Goal: Information Seeking & Learning: Learn about a topic

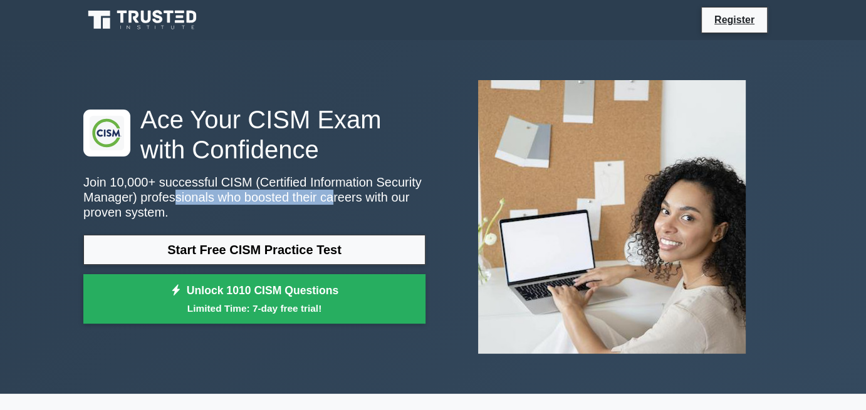
drag, startPoint x: 168, startPoint y: 201, endPoint x: 320, endPoint y: 204, distance: 152.3
click at [320, 204] on p "Join 10,000+ successful CISM (Certified Information Security Manager) professio…" at bounding box center [254, 197] width 342 height 45
click at [349, 204] on p "Join 10,000+ successful CISM (Certified Information Security Manager) professio…" at bounding box center [254, 197] width 342 height 45
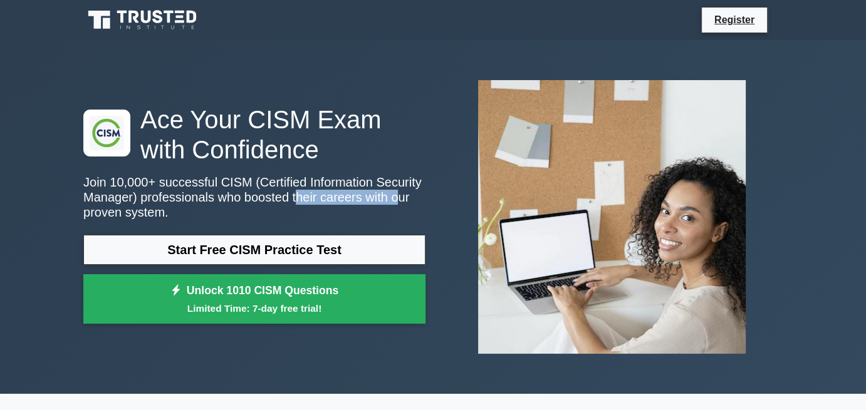
drag, startPoint x: 286, startPoint y: 200, endPoint x: 377, endPoint y: 199, distance: 90.8
click at [377, 199] on p "Join 10,000+ successful CISM (Certified Information Security Manager) professio…" at bounding box center [254, 197] width 342 height 45
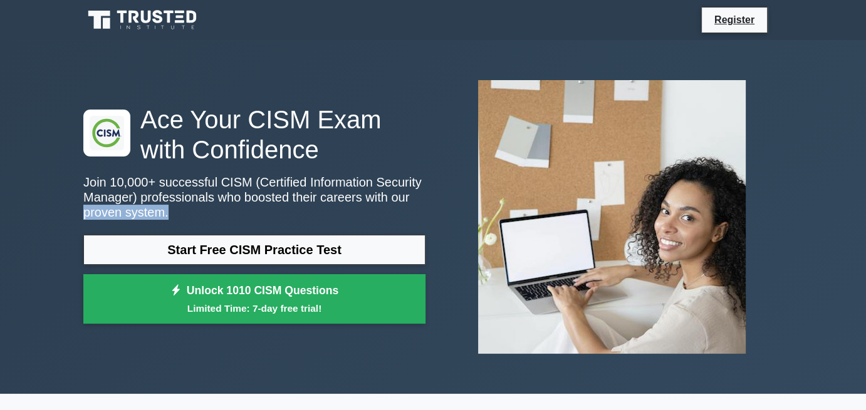
drag, startPoint x: 78, startPoint y: 210, endPoint x: 186, endPoint y: 219, distance: 108.1
click at [172, 219] on div ".clsa-1{fill:#f6f7f8;}.clsa-2{fill:#6bb345;}.clsa-3{fill:#1d2e5c;} Ace Your CIS…" at bounding box center [254, 218] width 357 height 226
click at [205, 218] on p "Join 10,000+ successful CISM (Certified Information Security Manager) professio…" at bounding box center [254, 197] width 342 height 45
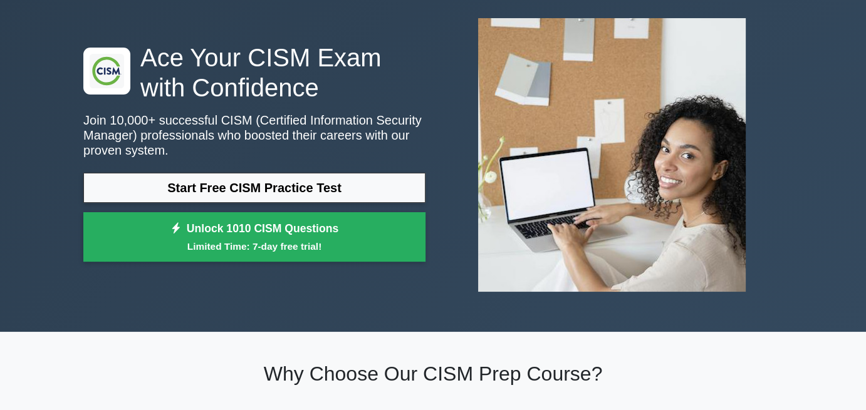
scroll to position [63, 0]
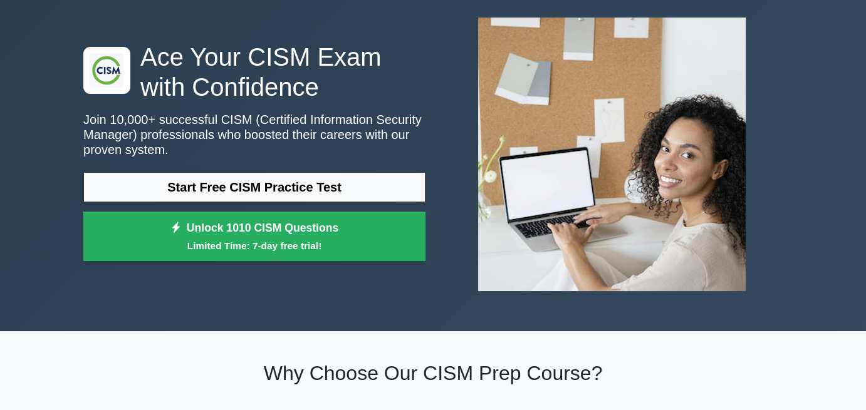
click at [419, 84] on h1 "Ace Your CISM Exam with Confidence" at bounding box center [254, 72] width 342 height 60
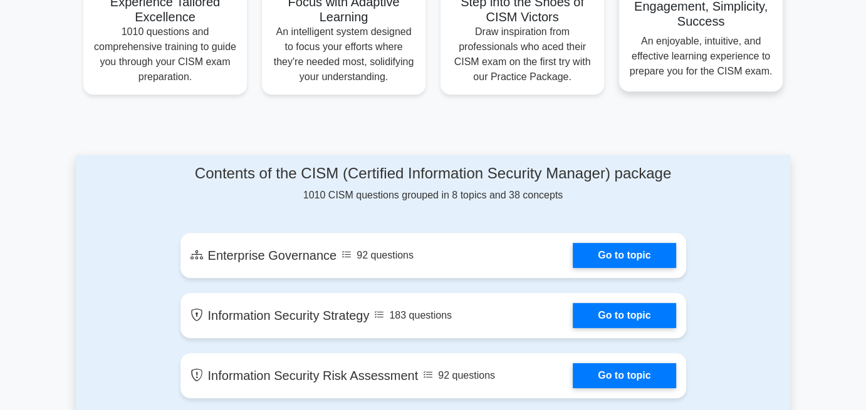
scroll to position [564, 0]
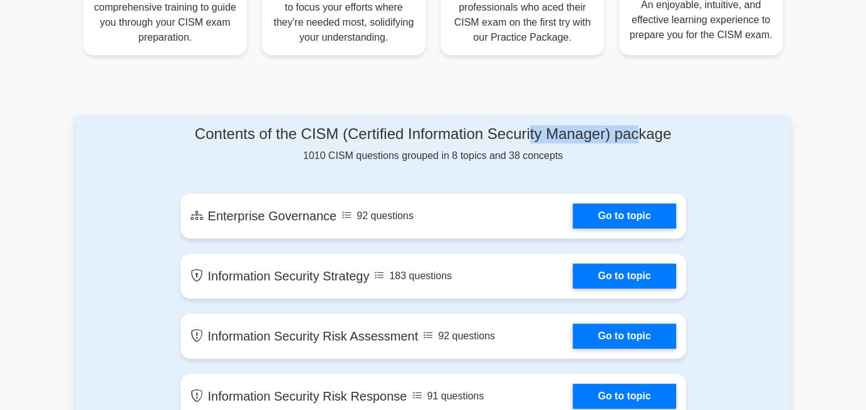
drag, startPoint x: 535, startPoint y: 139, endPoint x: 653, endPoint y: 131, distance: 118.1
click at [646, 132] on h4 "Contents of the CISM (Certified Information Security Manager) package" at bounding box center [433, 134] width 506 height 18
click at [653, 131] on h4 "Contents of the CISM (Certified Information Security Manager) package" at bounding box center [433, 134] width 506 height 18
drag, startPoint x: 441, startPoint y: 160, endPoint x: 605, endPoint y: 144, distance: 164.9
click at [603, 144] on div "Contents of the CISM (Certified Information Security Manager) package 1010 CISM…" at bounding box center [433, 144] width 506 height 38
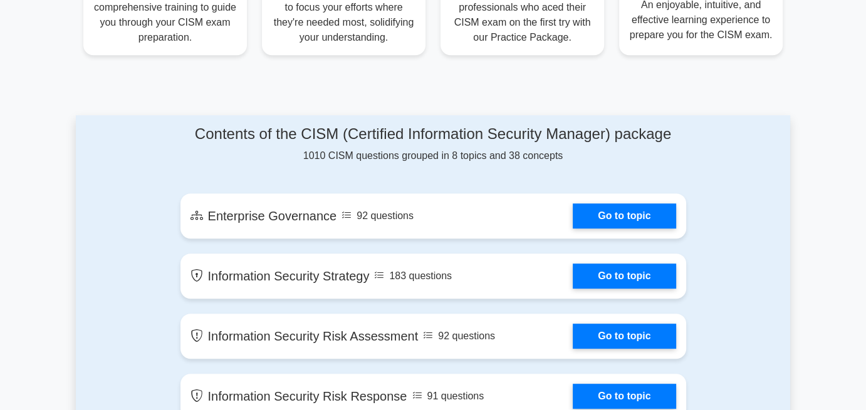
click at [608, 142] on h4 "Contents of the CISM (Certified Information Security Manager) package" at bounding box center [433, 134] width 506 height 18
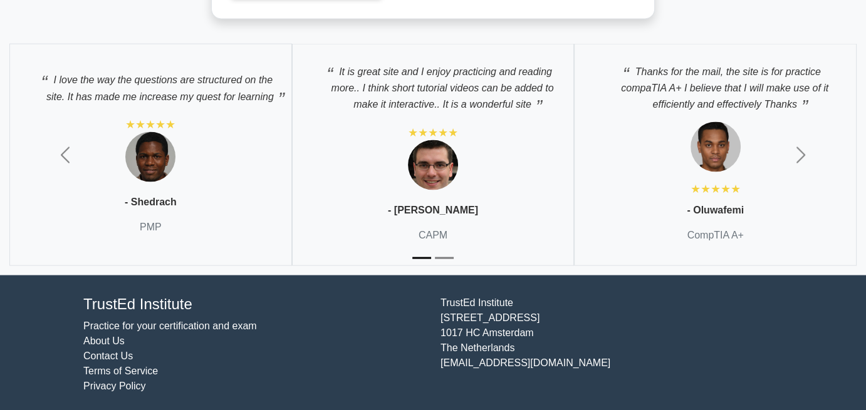
scroll to position [1926, 0]
